Goal: Task Accomplishment & Management: Complete application form

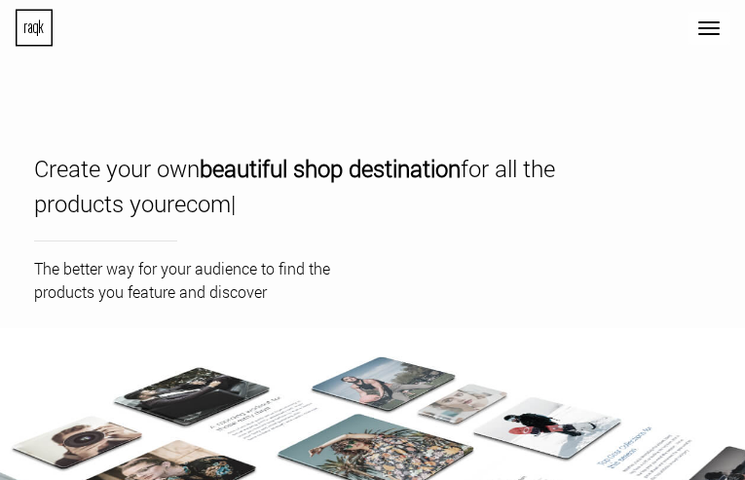
type input "FUEtXoPyHCt"
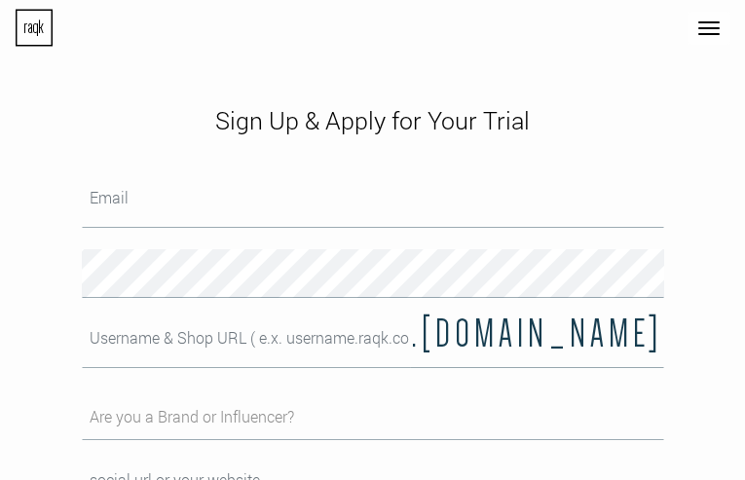
type input "ililofigide304@gmail.com"
type input "USoarlqOmyTYG"
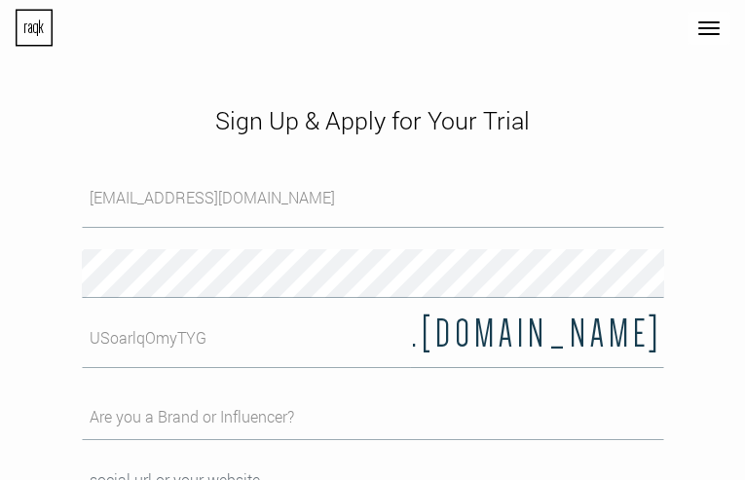
type input "nkDdeKJdgKMnwe"
type input "ZVHoVeKq"
select select "designer"
select select "LU"
